Goal: Transaction & Acquisition: Purchase product/service

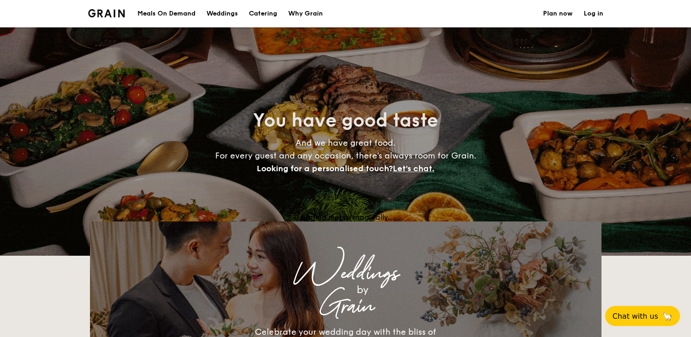
select select
click at [258, 14] on h1 "Catering" at bounding box center [263, 13] width 28 height 27
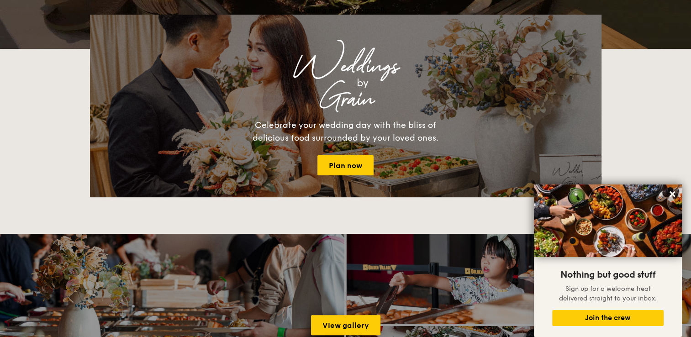
scroll to position [106, 0]
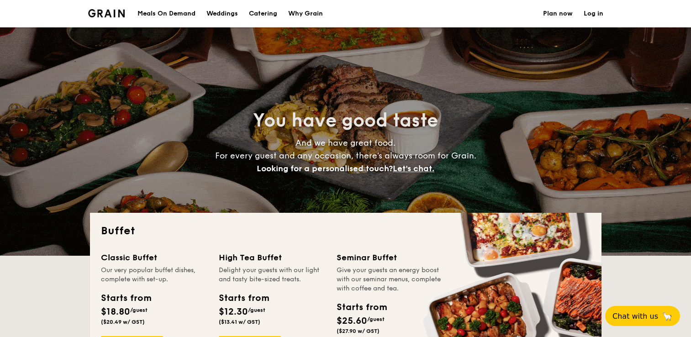
select select
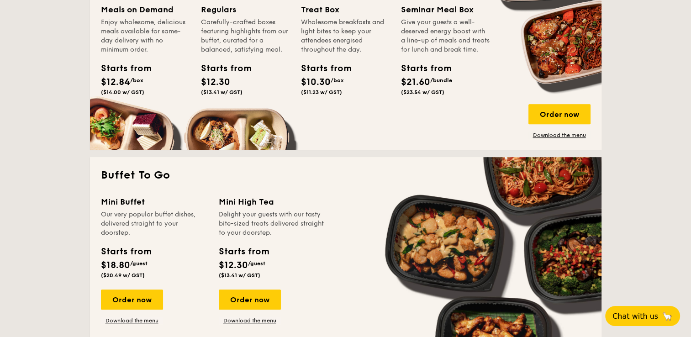
scroll to position [457, 0]
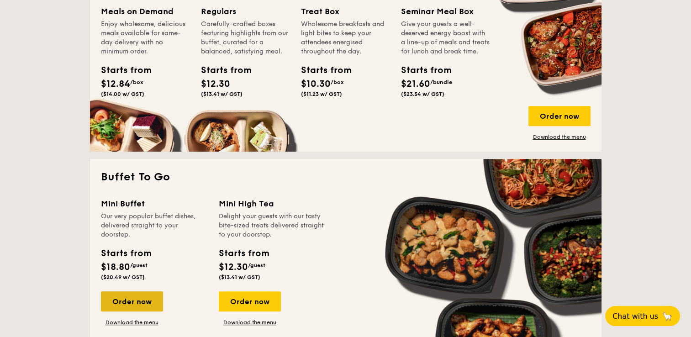
click at [102, 296] on div "Order now" at bounding box center [132, 302] width 62 height 20
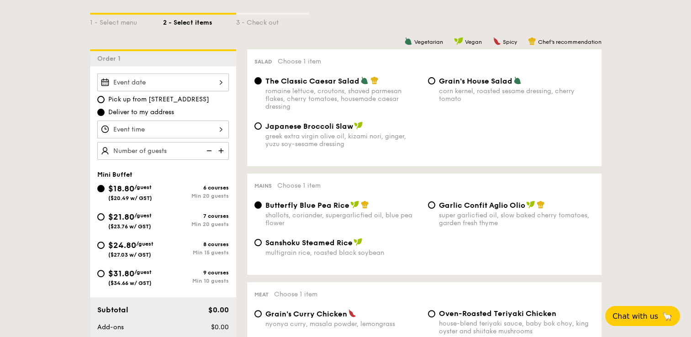
scroll to position [263, 0]
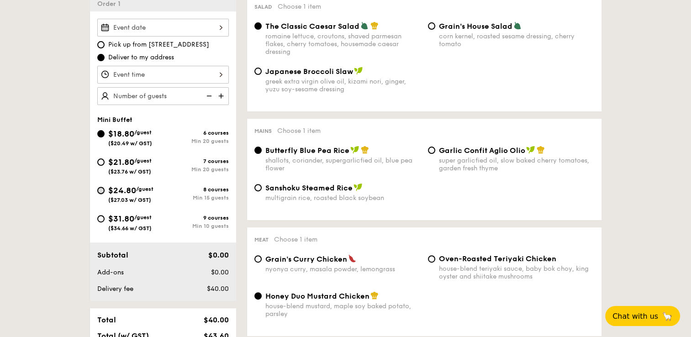
click at [100, 191] on input "$24.80 /guest ($27.03 w/ GST) 8 courses Min 15 guests" at bounding box center [100, 190] width 7 height 7
radio input "true"
radio input "false"
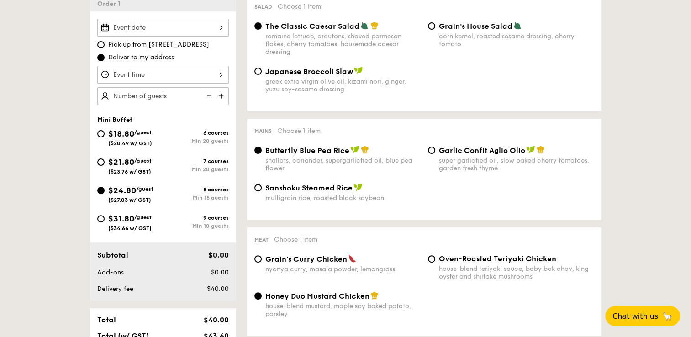
radio input "true"
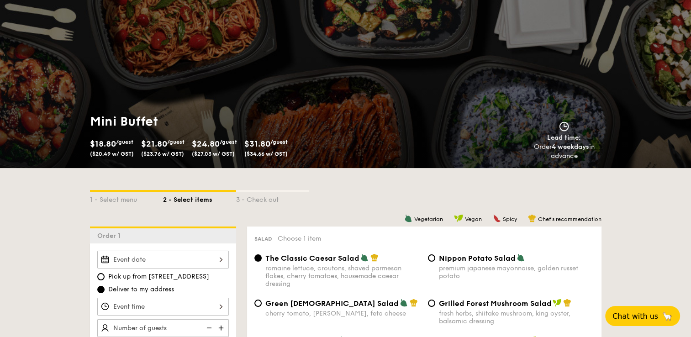
scroll to position [0, 0]
